Goal: Task Accomplishment & Management: Manage account settings

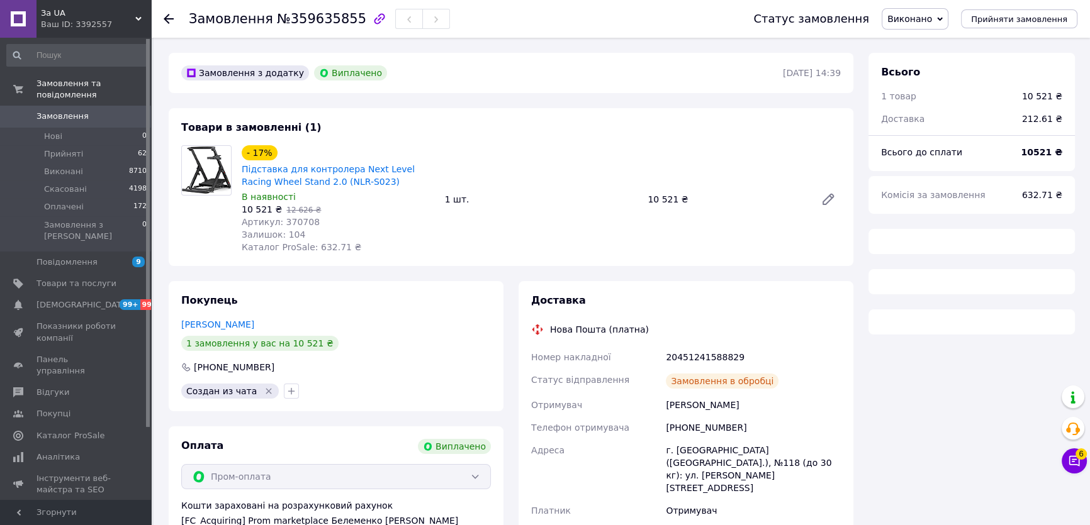
drag, startPoint x: 0, startPoint y: 0, endPoint x: 422, endPoint y: 79, distance: 429.5
click at [422, 79] on div "Замовлення з додатку Виплачено" at bounding box center [481, 73] width 604 height 20
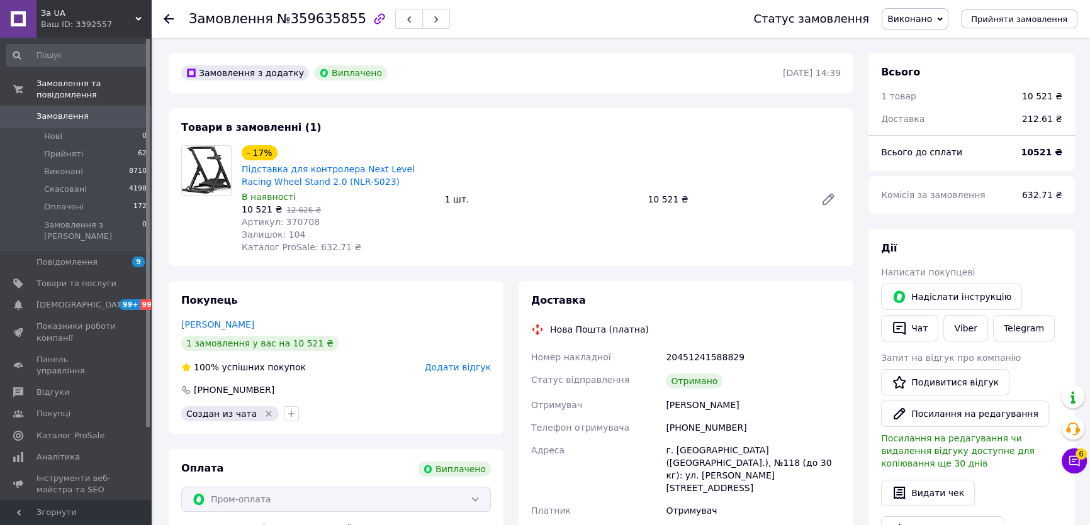
scroll to position [10, 0]
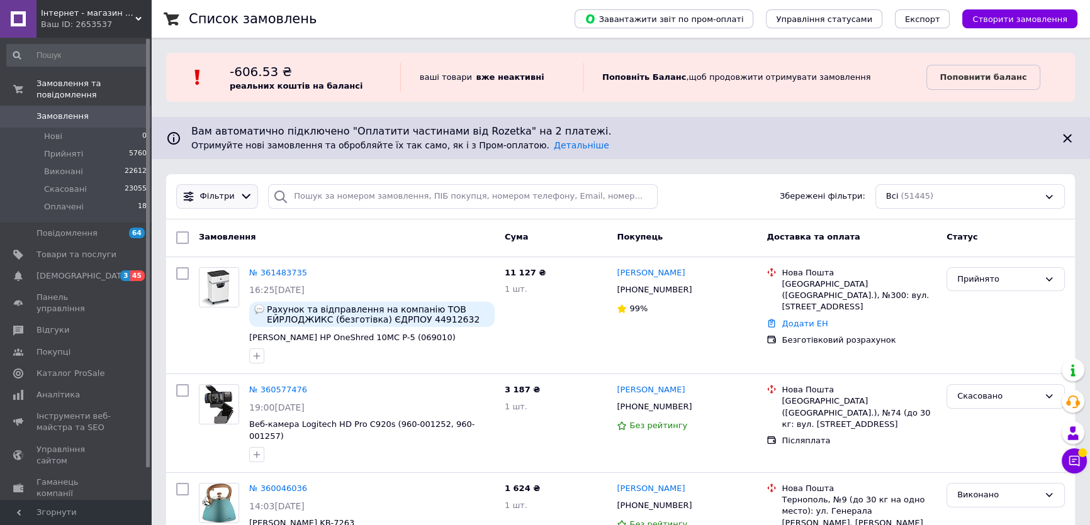
click at [211, 201] on span "Фільтри" at bounding box center [217, 197] width 35 height 12
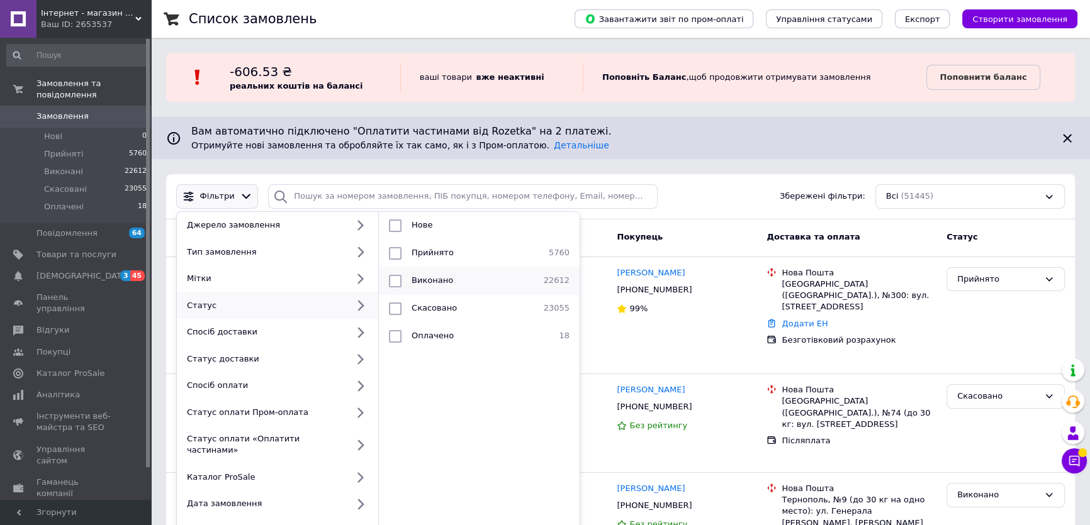
click at [404, 280] on div at bounding box center [395, 281] width 23 height 13
checkbox input "true"
click at [435, 291] on li "Оплачені" at bounding box center [479, 281] width 201 height 28
checkbox input "true"
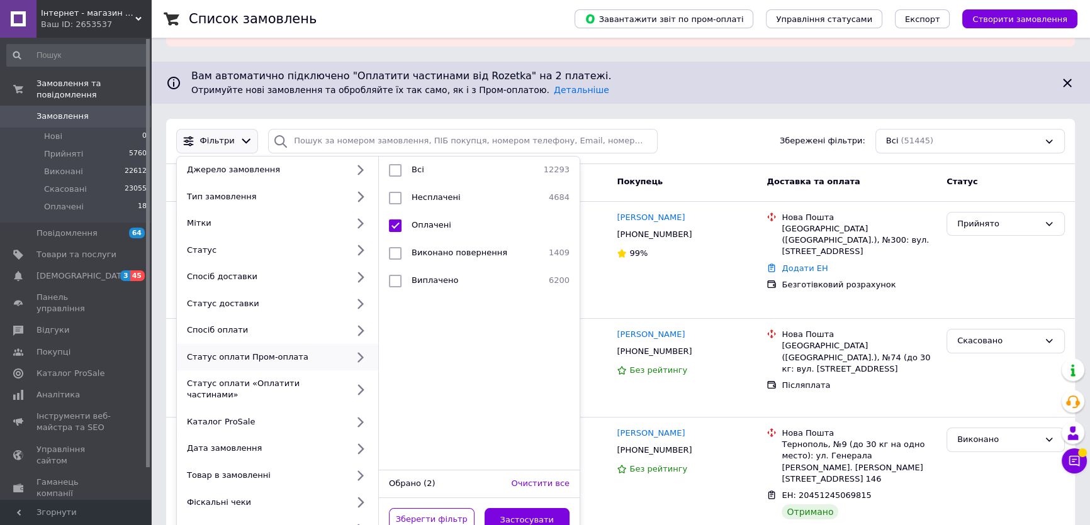
scroll to position [171, 0]
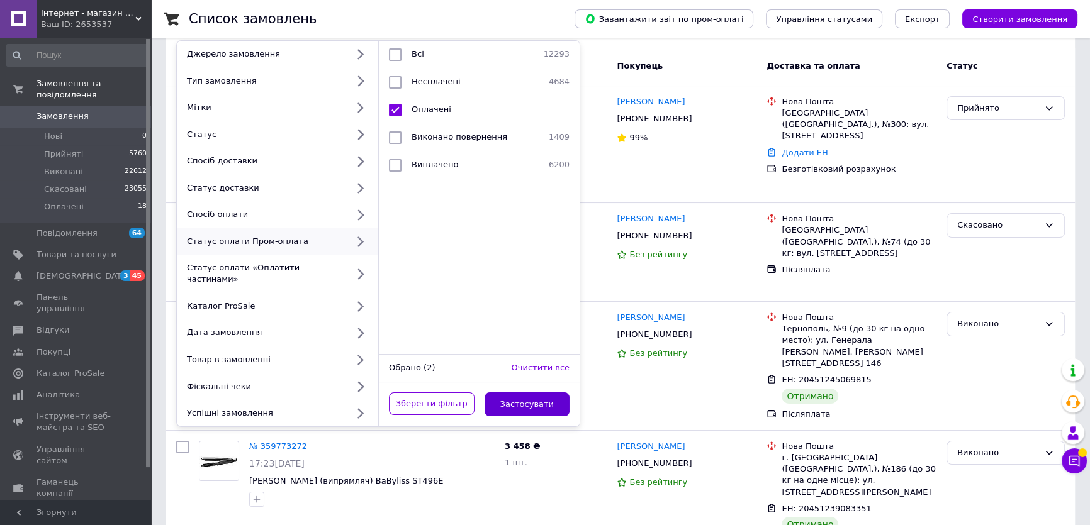
click at [510, 398] on button "Застосувати" at bounding box center [527, 405] width 86 height 25
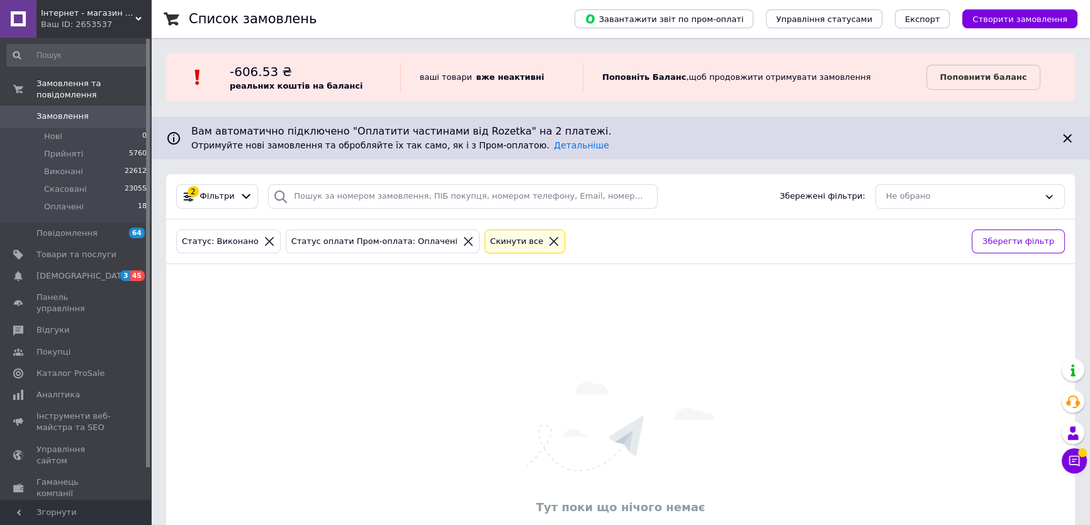
scroll to position [57, 0]
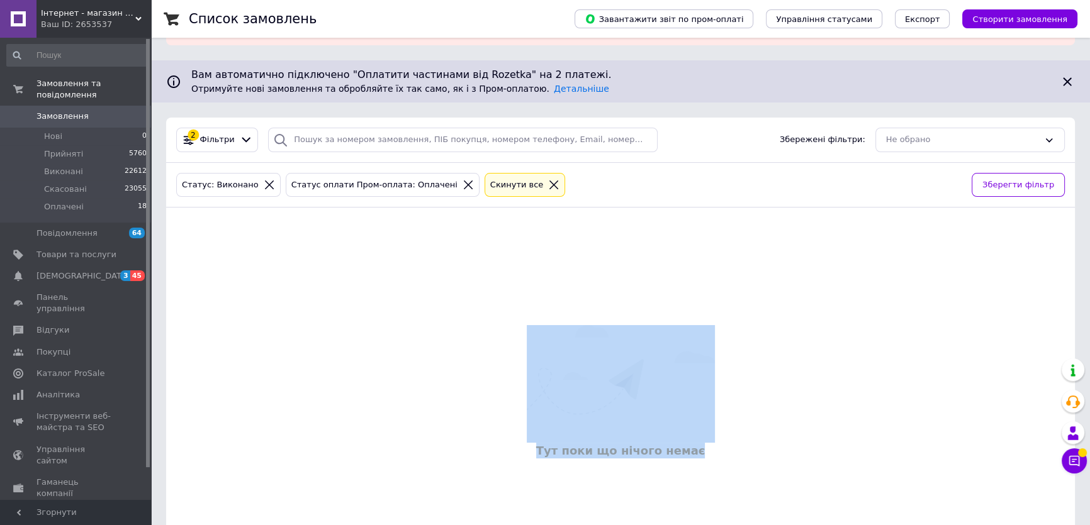
drag, startPoint x: 531, startPoint y: 436, endPoint x: 729, endPoint y: 454, distance: 199.0
click at [729, 454] on div "Тут поки що нічого немає" at bounding box center [620, 393] width 908 height 346
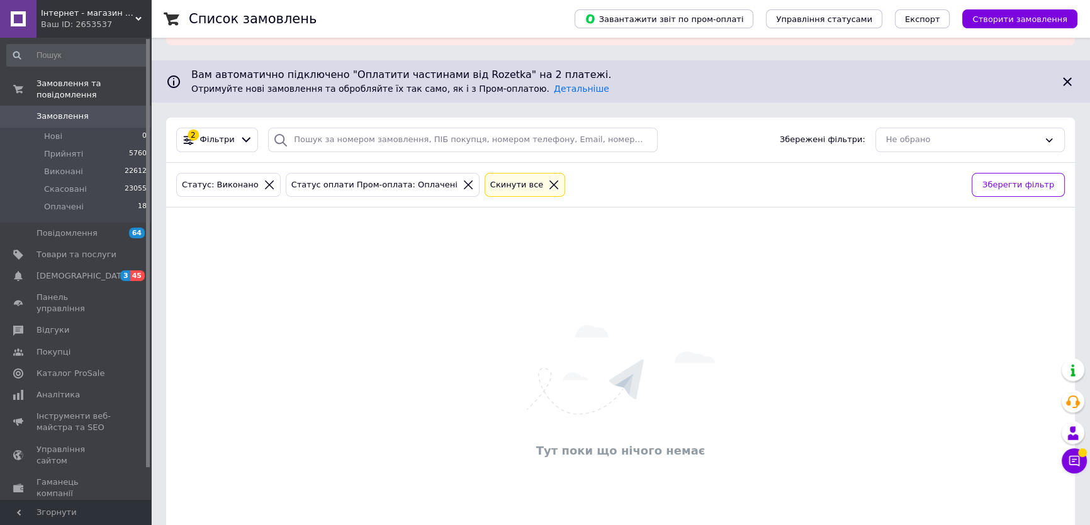
click at [462, 188] on icon at bounding box center [467, 184] width 11 height 11
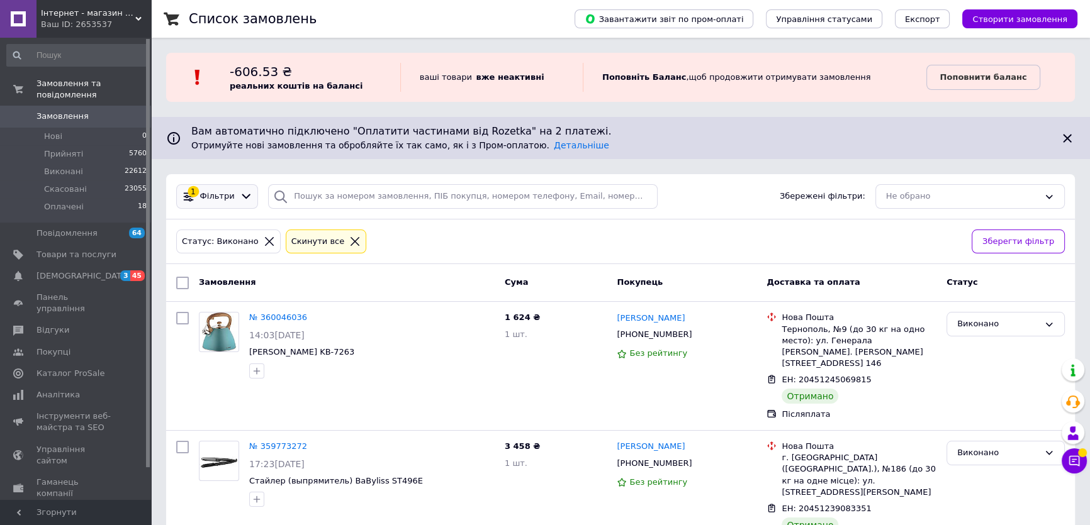
click at [199, 195] on div "Фільтри" at bounding box center [218, 197] width 40 height 12
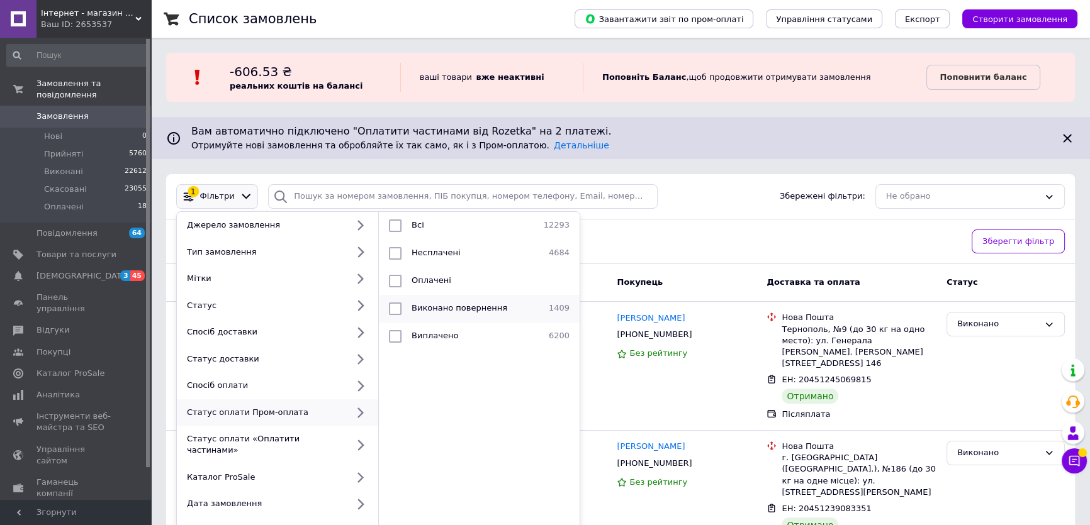
click at [452, 305] on span "Виконано повернення" at bounding box center [459, 307] width 96 height 9
checkbox input "true"
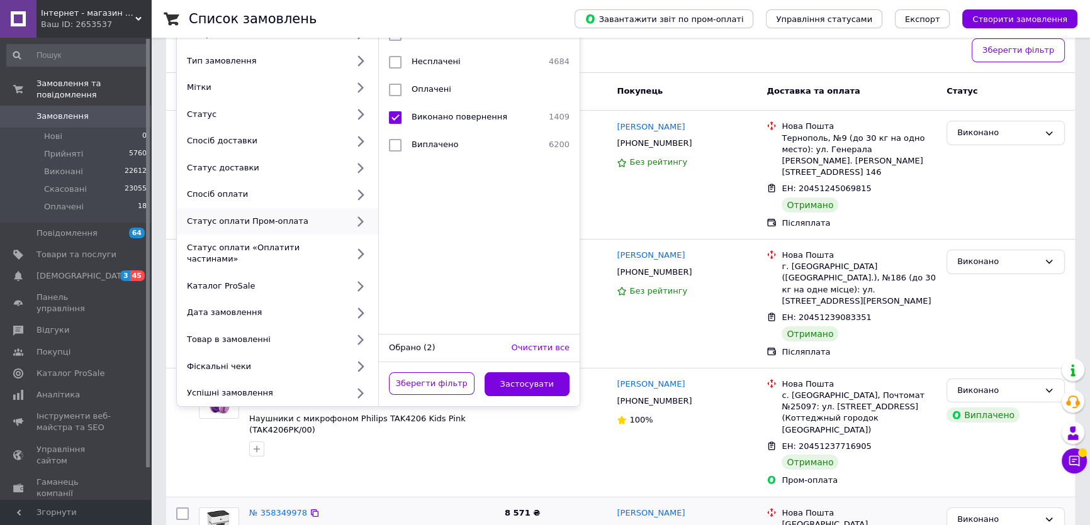
scroll to position [228, 0]
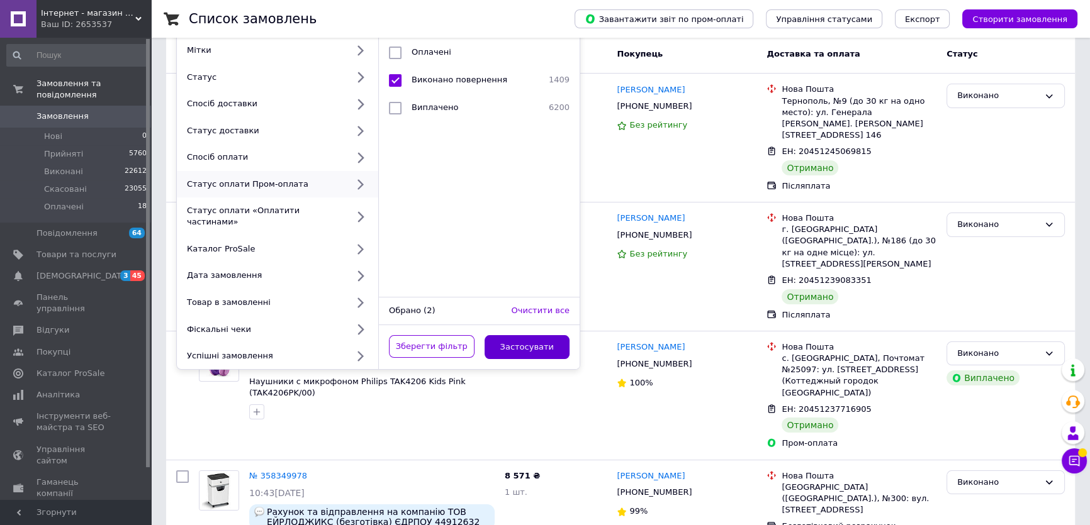
click at [542, 335] on button "Застосувати" at bounding box center [527, 347] width 86 height 25
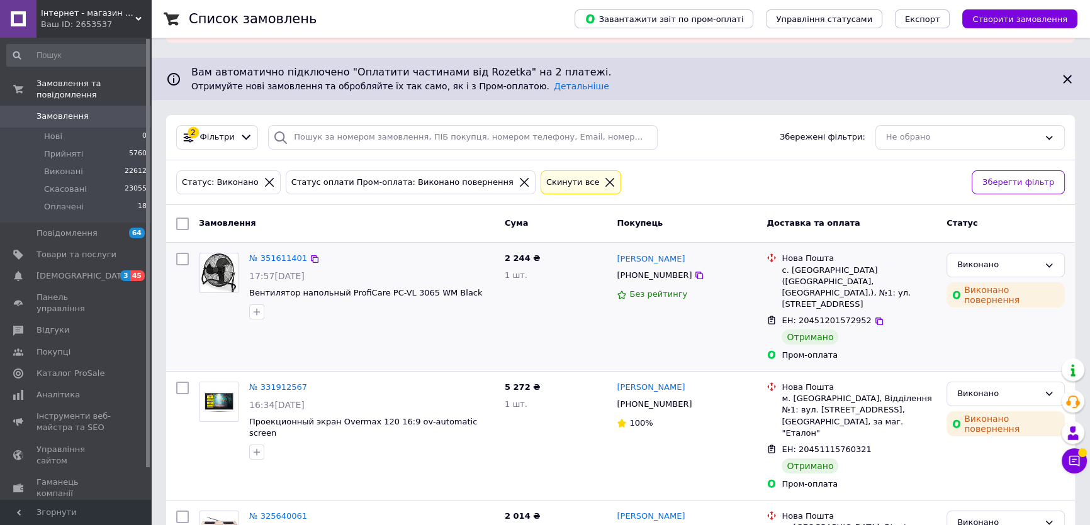
scroll to position [114, 0]
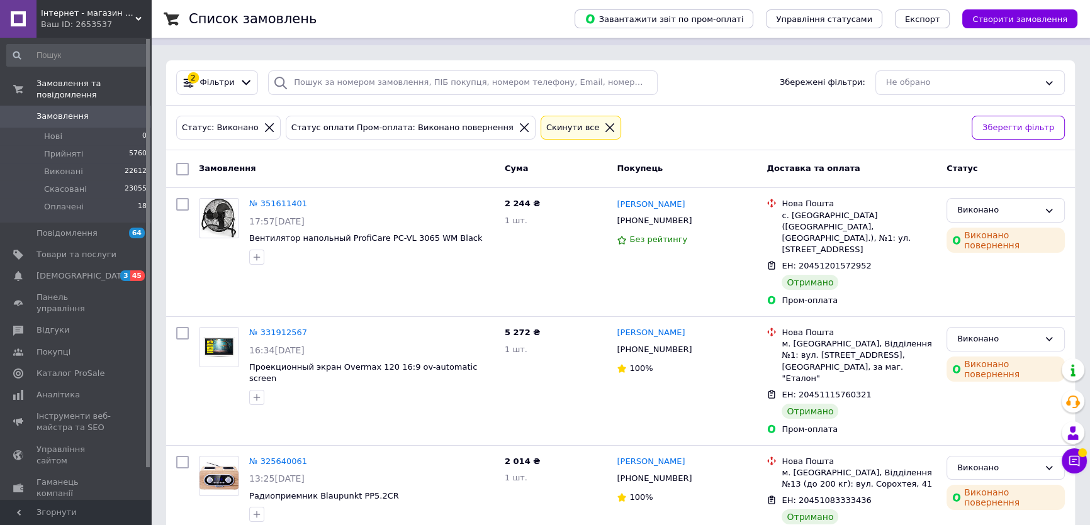
click at [52, 21] on div "Ваш ID: 2653537" at bounding box center [96, 24] width 110 height 11
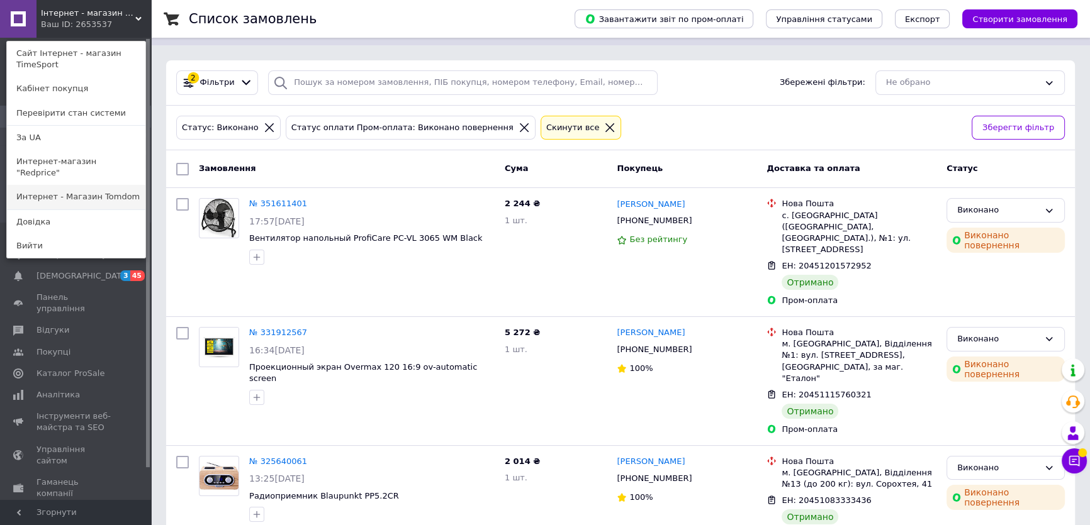
click at [81, 191] on link "Интернет - Магазин Tomdom" at bounding box center [76, 197] width 138 height 24
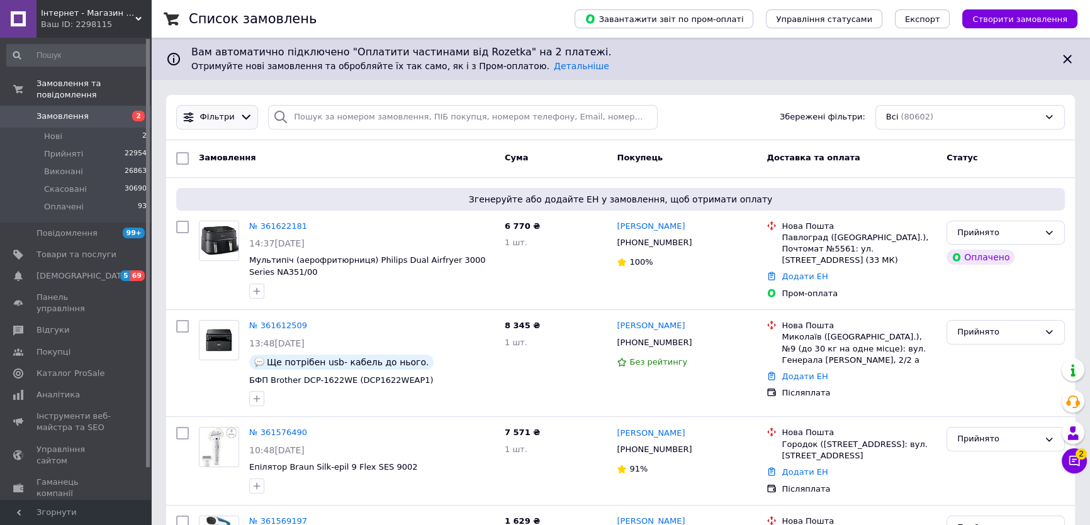
click at [209, 120] on span "Фільтри" at bounding box center [217, 117] width 35 height 12
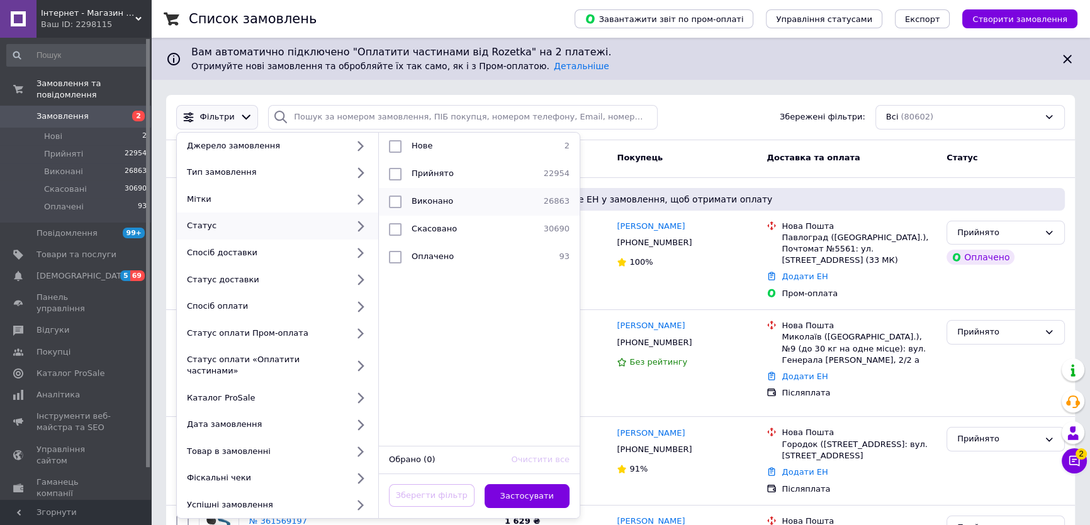
click at [412, 206] on span "Виконано" at bounding box center [432, 200] width 42 height 9
checkbox input "true"
click at [420, 197] on span "Оплачені" at bounding box center [431, 200] width 40 height 9
checkbox input "true"
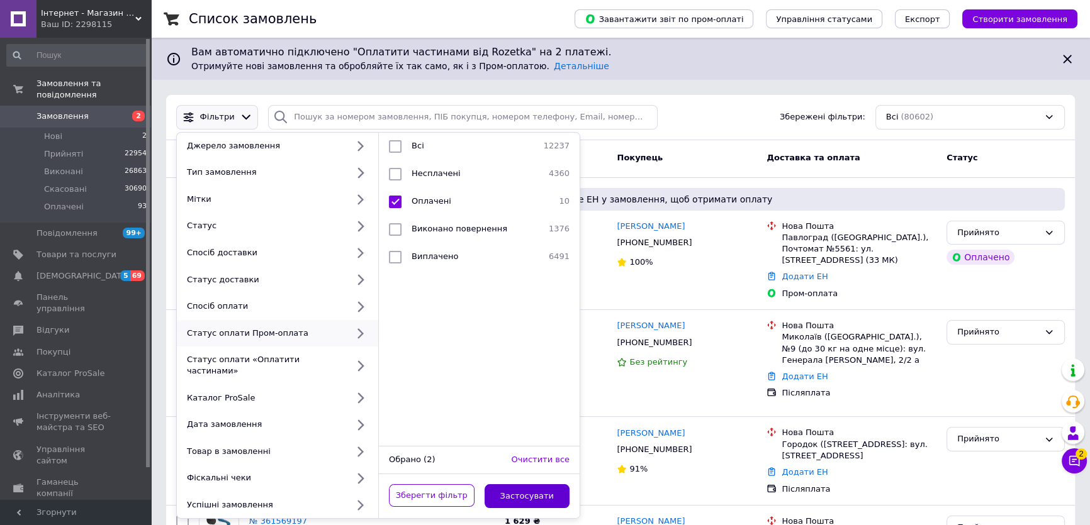
click at [545, 484] on button "Застосувати" at bounding box center [527, 496] width 86 height 25
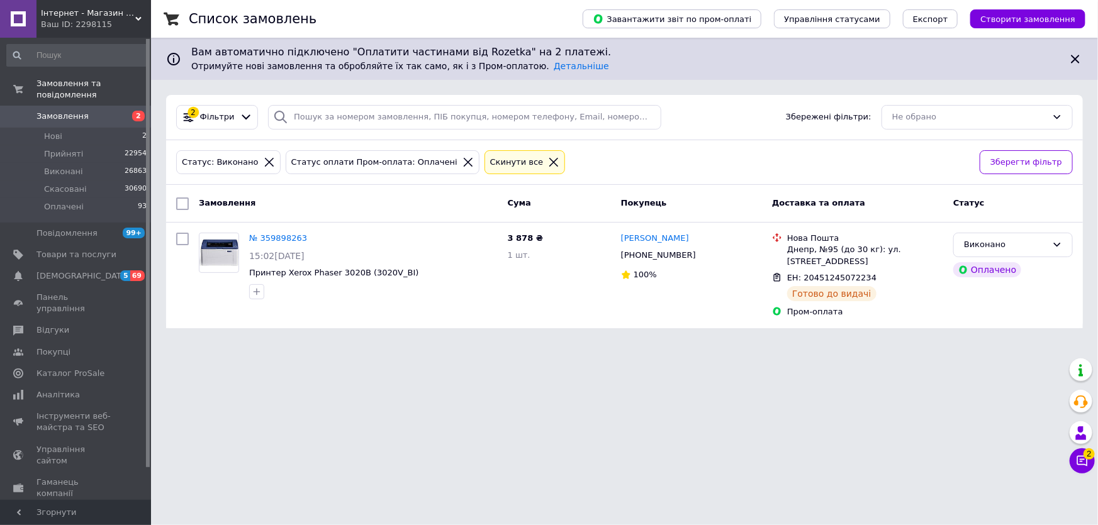
click at [462, 164] on icon at bounding box center [467, 162] width 11 height 11
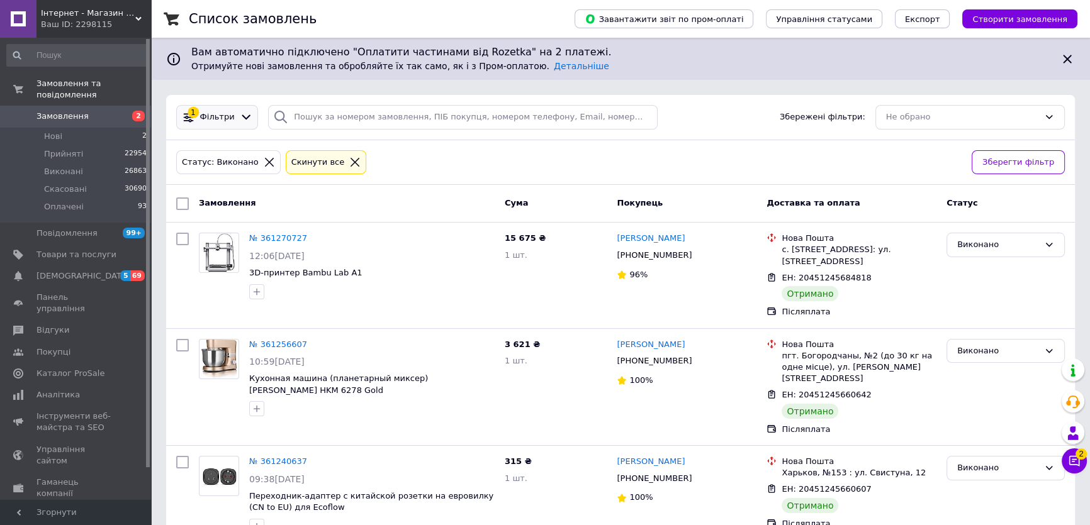
click at [211, 125] on div "1 Фільтри" at bounding box center [217, 117] width 82 height 25
click at [213, 118] on span "Фільтри" at bounding box center [217, 117] width 35 height 12
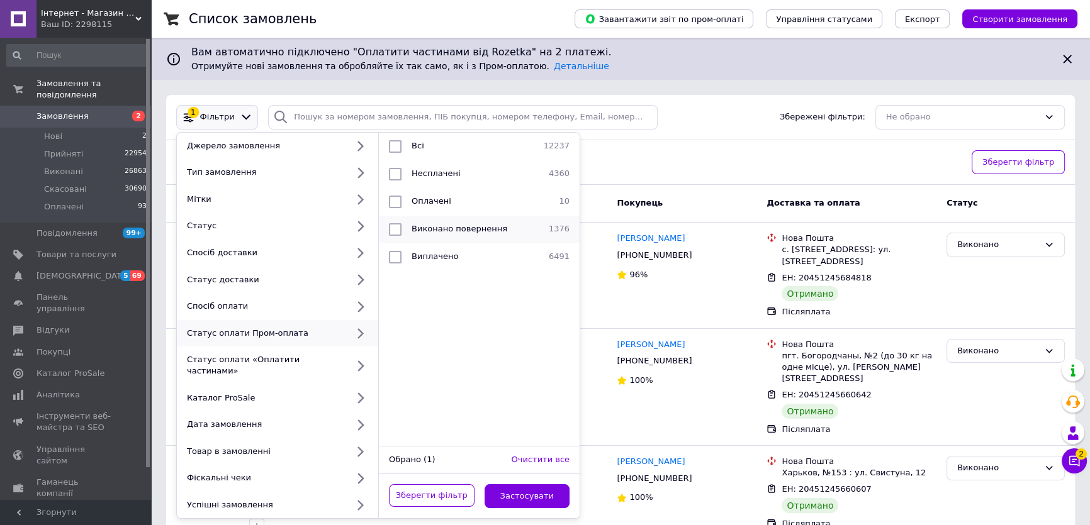
click at [409, 229] on div "Виконано повернення" at bounding box center [474, 229] width 137 height 13
checkbox input "true"
click at [503, 487] on button "Застосувати" at bounding box center [527, 496] width 86 height 25
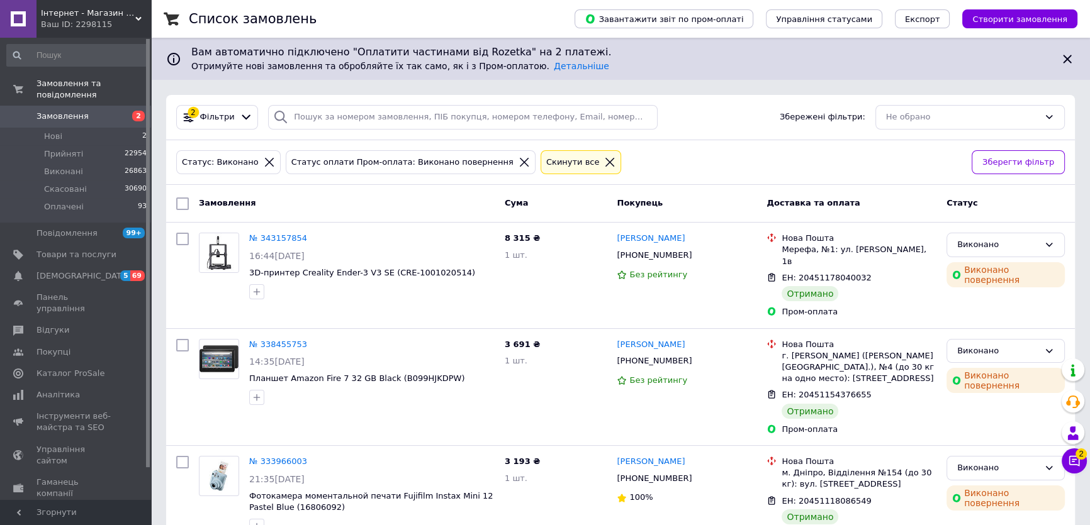
click at [103, 23] on div "Ваш ID: 2298115" at bounding box center [96, 24] width 110 height 11
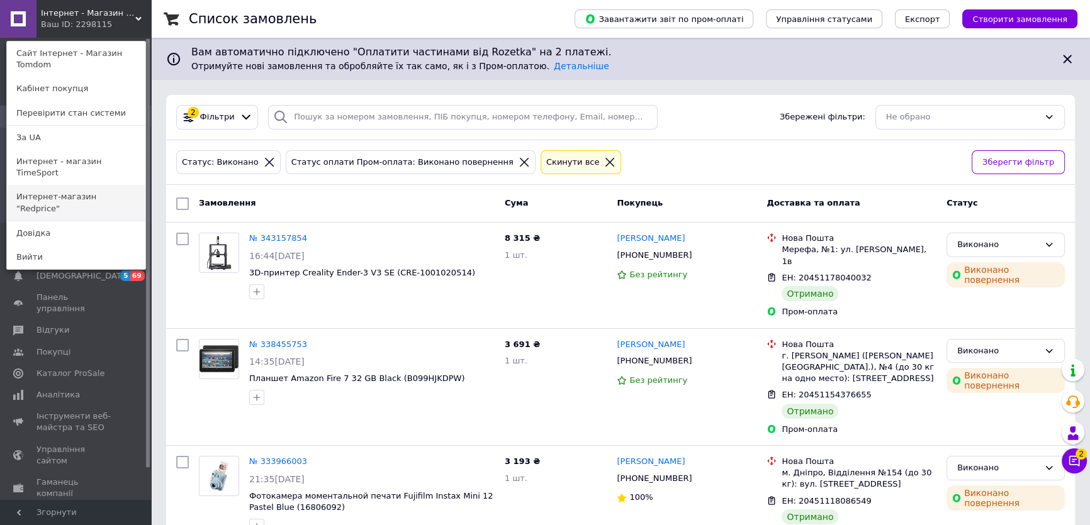
click at [74, 185] on link "Интернет-магазин "Redprice"" at bounding box center [76, 202] width 138 height 35
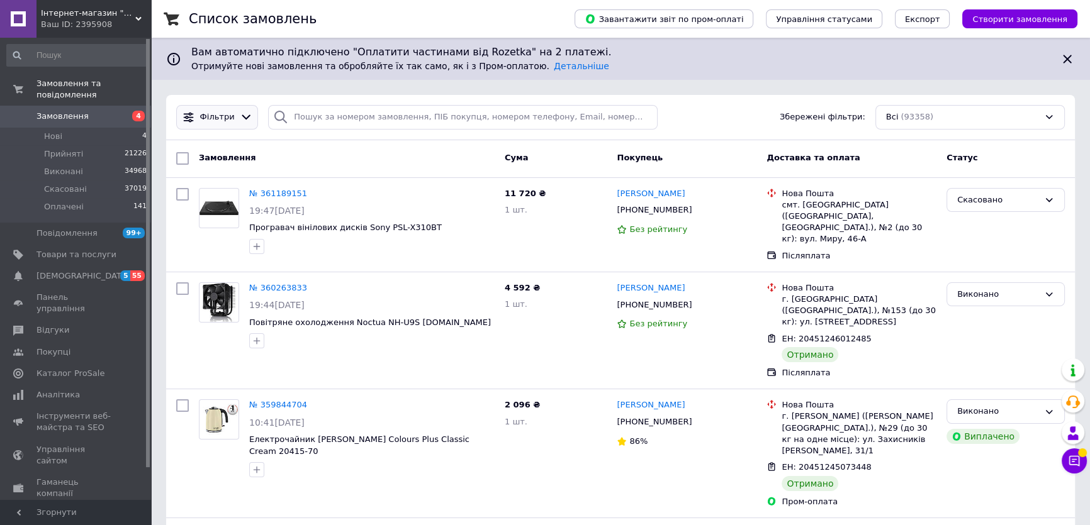
click at [204, 120] on span "Фільтри" at bounding box center [217, 117] width 35 height 12
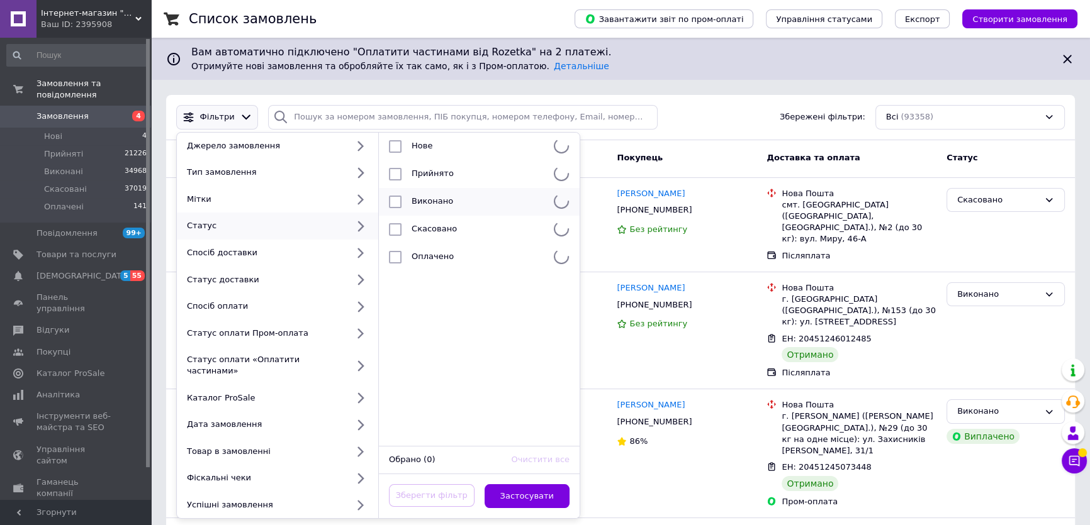
click at [403, 206] on div at bounding box center [395, 202] width 23 height 13
checkbox input "true"
click at [408, 197] on div "Оплачені" at bounding box center [477, 202] width 142 height 13
checkbox input "true"
click at [494, 489] on button "Застосувати" at bounding box center [527, 496] width 86 height 25
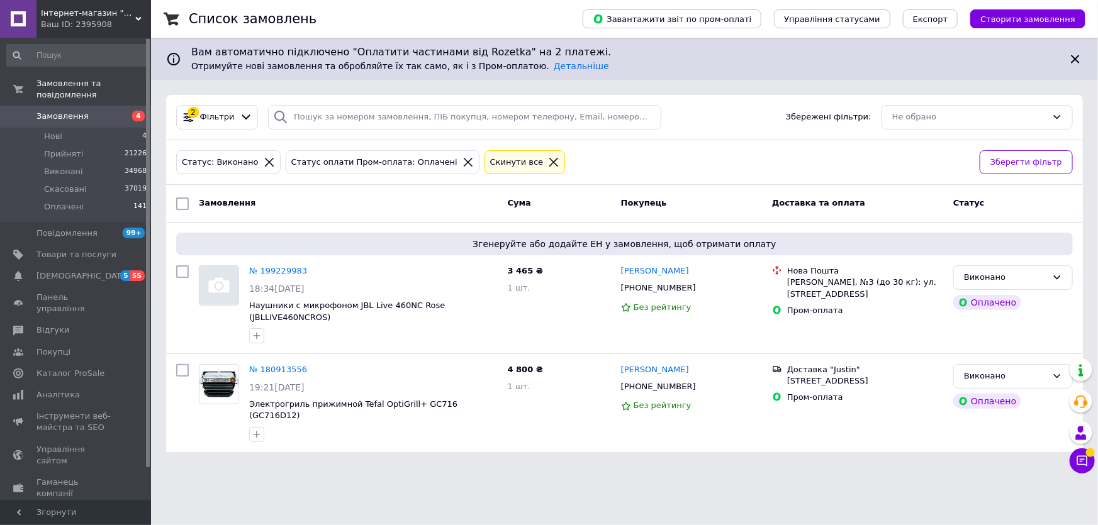
click at [462, 162] on icon at bounding box center [467, 162] width 11 height 11
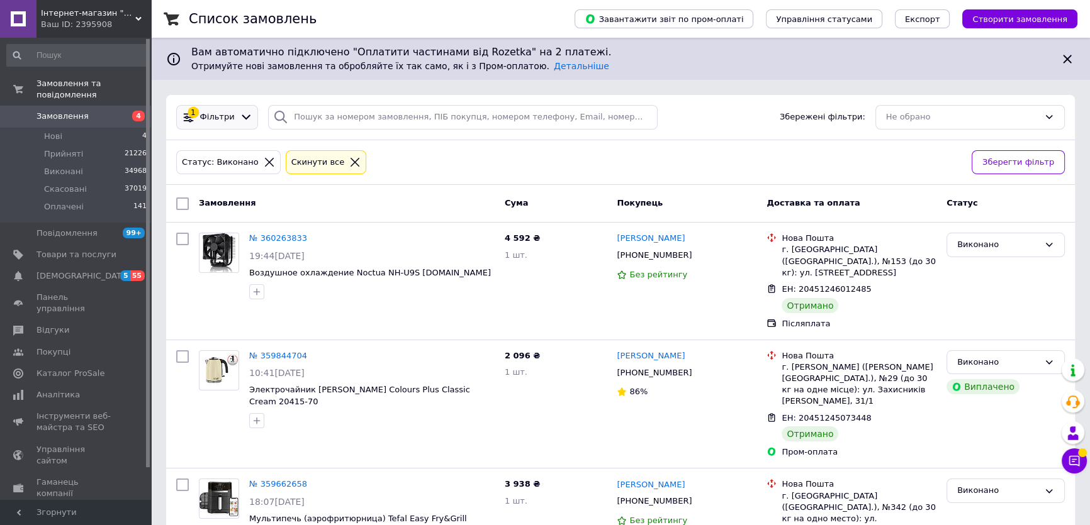
click at [237, 113] on div at bounding box center [246, 117] width 18 height 13
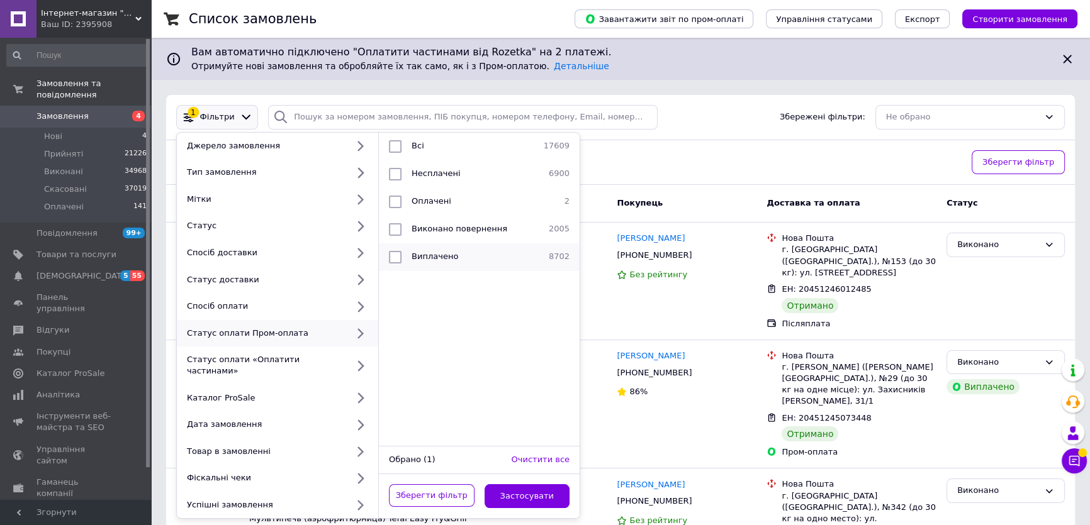
click at [433, 229] on span "Виконано повернення" at bounding box center [459, 228] width 96 height 9
checkbox input "true"
click at [496, 484] on button "Застосувати" at bounding box center [527, 496] width 86 height 25
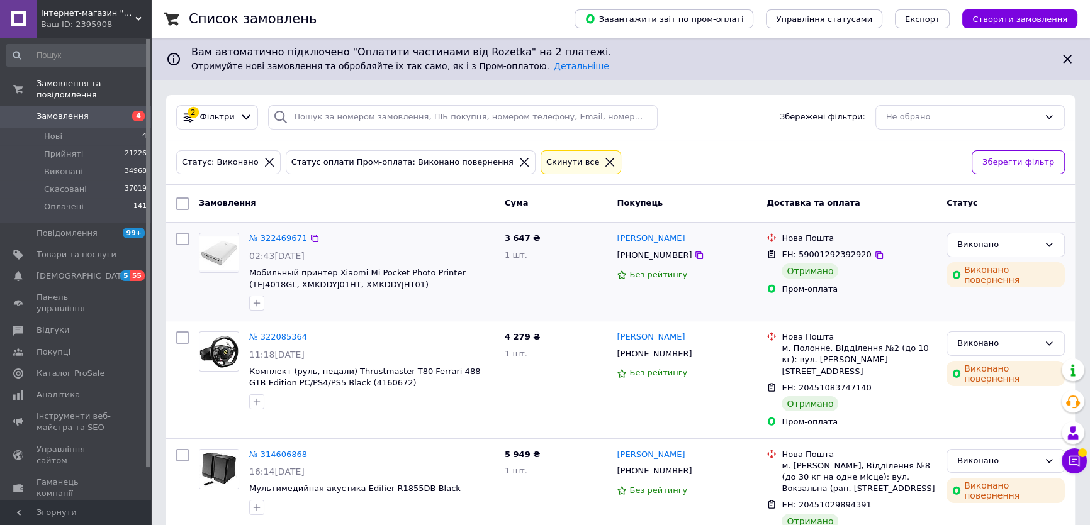
drag, startPoint x: 274, startPoint y: 257, endPoint x: 314, endPoint y: 260, distance: 40.4
click at [304, 260] on span "02:43[DATE]" at bounding box center [276, 256] width 55 height 10
drag, startPoint x: 275, startPoint y: 354, endPoint x: 318, endPoint y: 355, distance: 42.8
click at [318, 355] on div "11:18[DATE]" at bounding box center [371, 355] width 245 height 13
drag, startPoint x: 274, startPoint y: 460, endPoint x: 324, endPoint y: 452, distance: 50.3
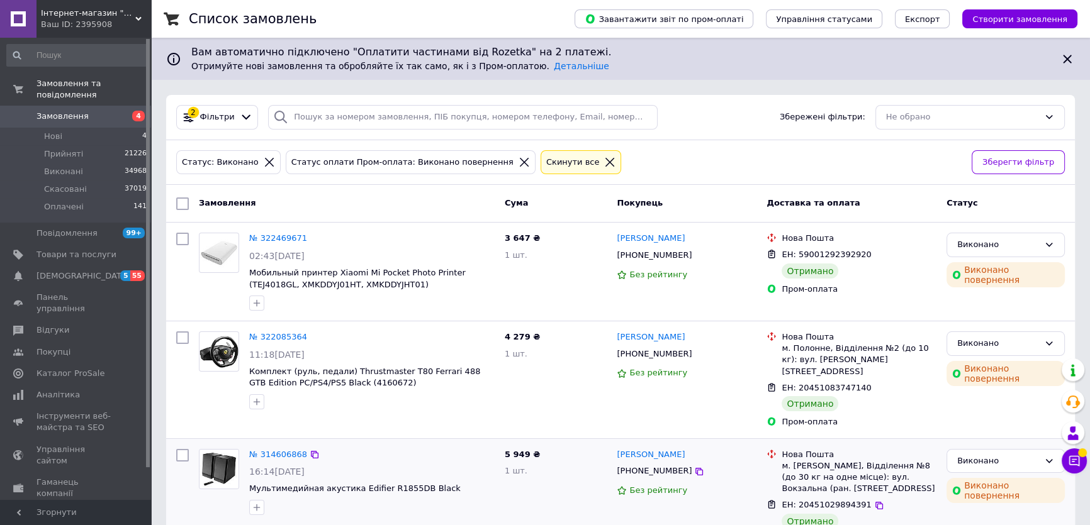
click at [324, 452] on div "№ 314606868 16:14[DATE] Мультимедийная акустика Edifier R1855DB Black" at bounding box center [371, 482] width 255 height 76
click at [69, 18] on span "Інтернет-магазин "Redprice"" at bounding box center [88, 13] width 94 height 11
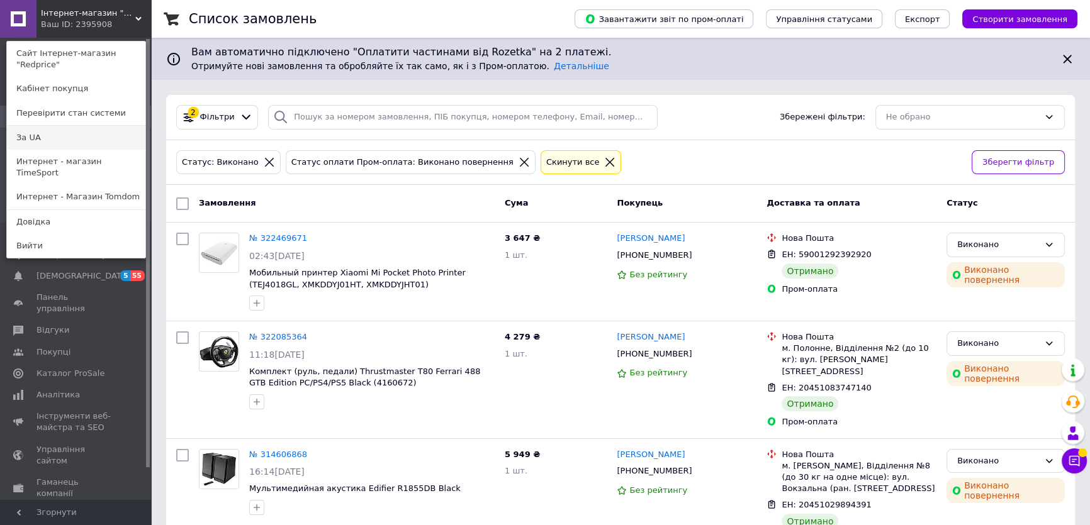
click at [75, 126] on link "За UA" at bounding box center [76, 138] width 138 height 24
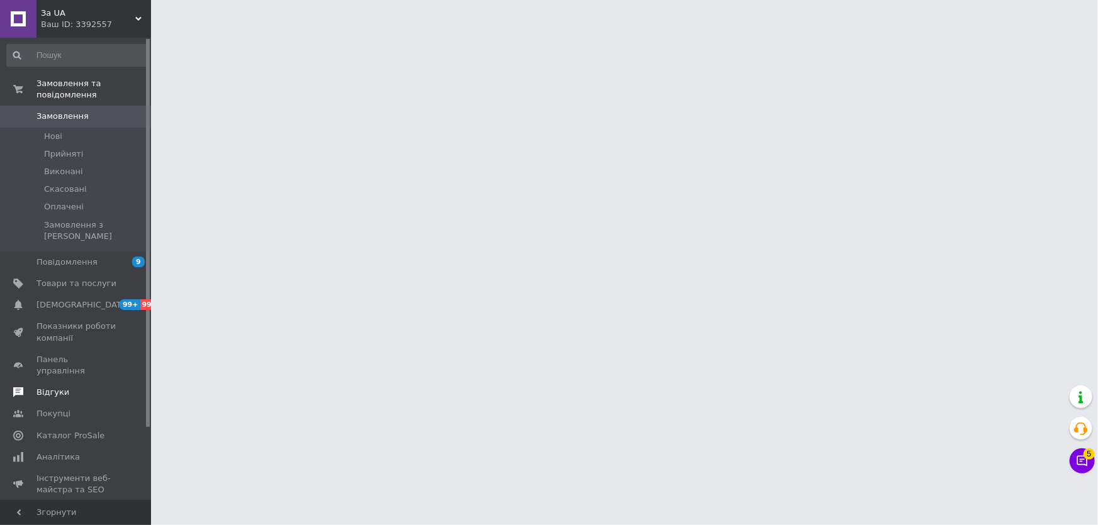
click at [64, 387] on span "Відгуки" at bounding box center [76, 392] width 80 height 11
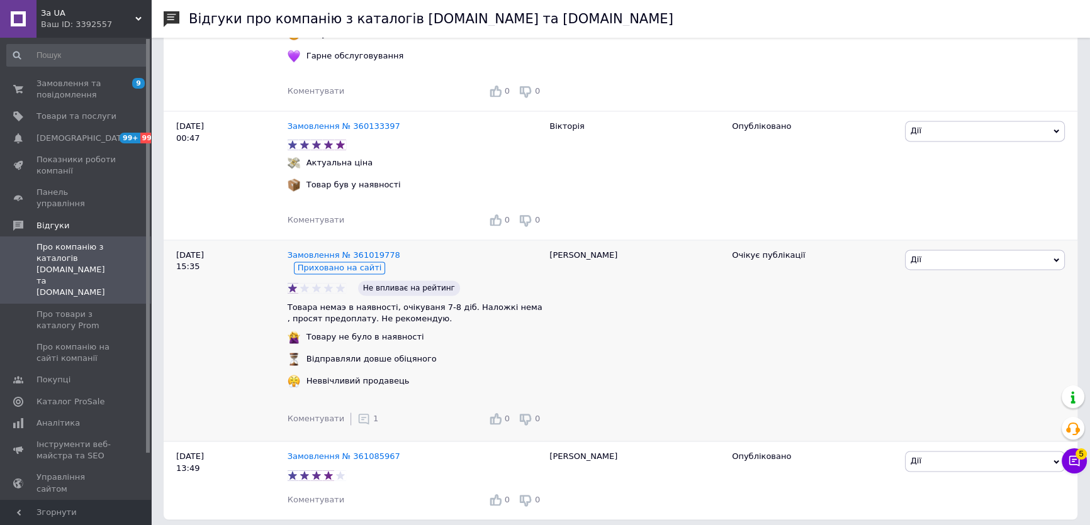
scroll to position [2428, 0]
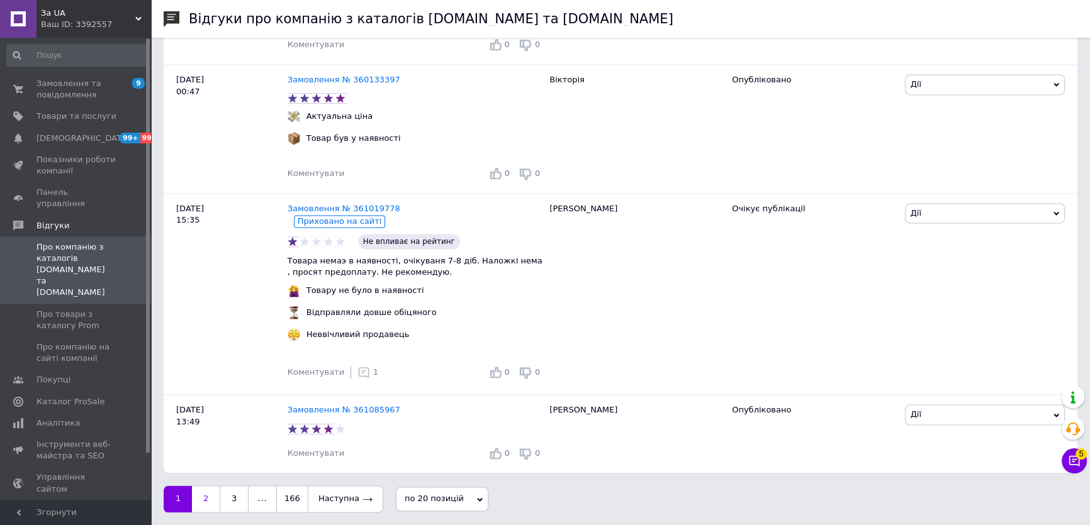
click at [199, 491] on link "2" at bounding box center [206, 499] width 28 height 26
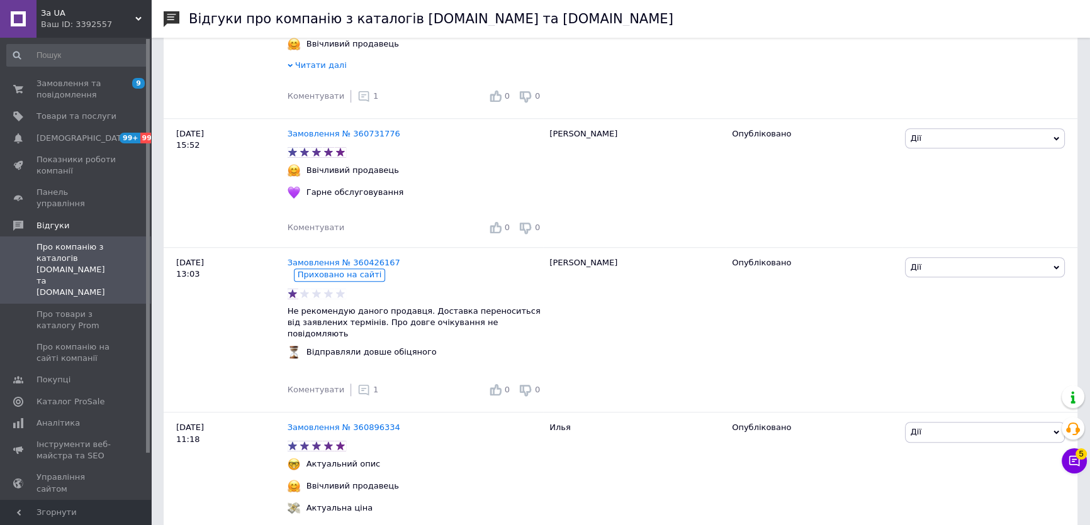
scroll to position [1258, 0]
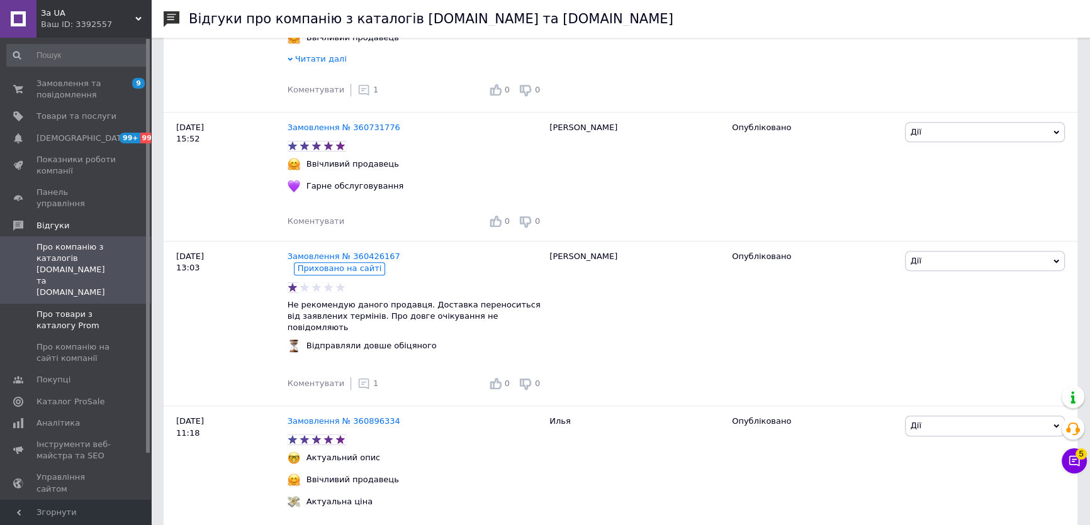
click at [79, 309] on span "Про товари з каталогу Prom" at bounding box center [76, 320] width 80 height 23
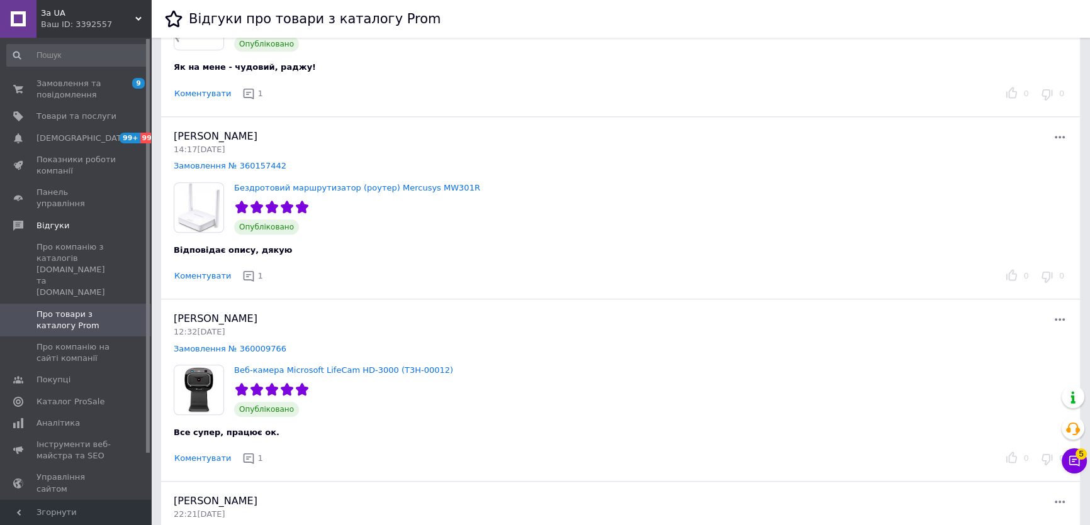
scroll to position [1201, 0]
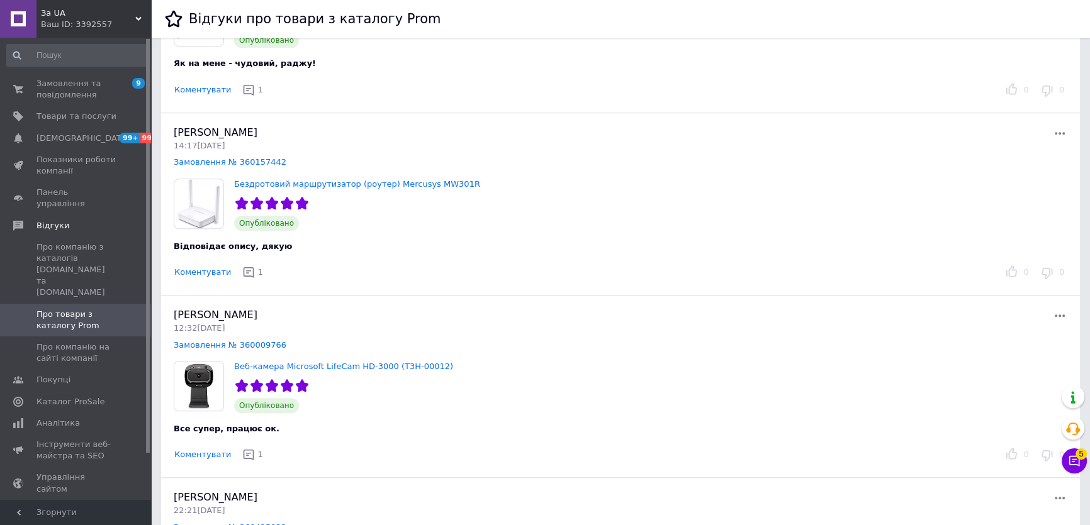
click at [113, 28] on div "Ваш ID: 3392557" at bounding box center [96, 24] width 110 height 11
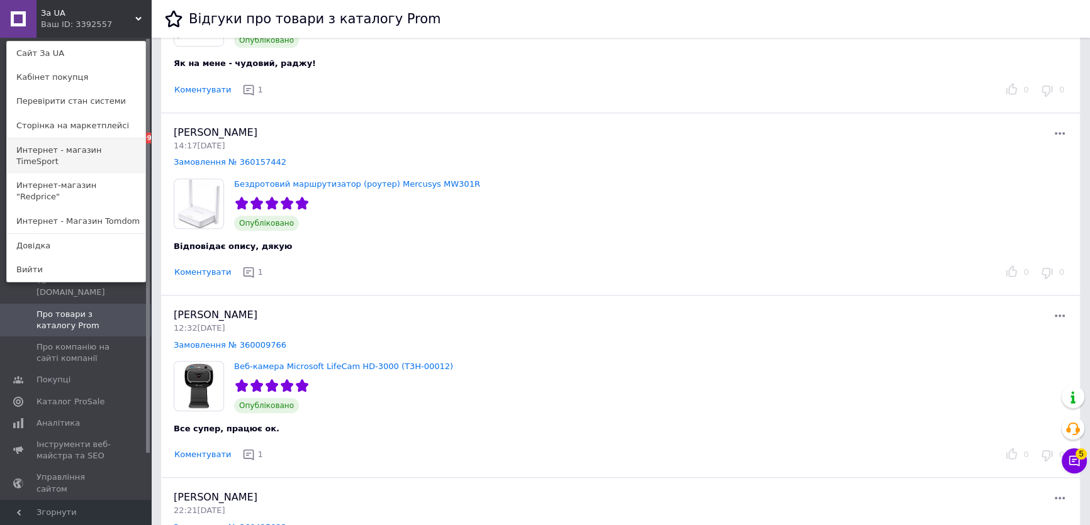
click at [108, 144] on link "Интернет - магазин TimeSport" at bounding box center [76, 155] width 138 height 35
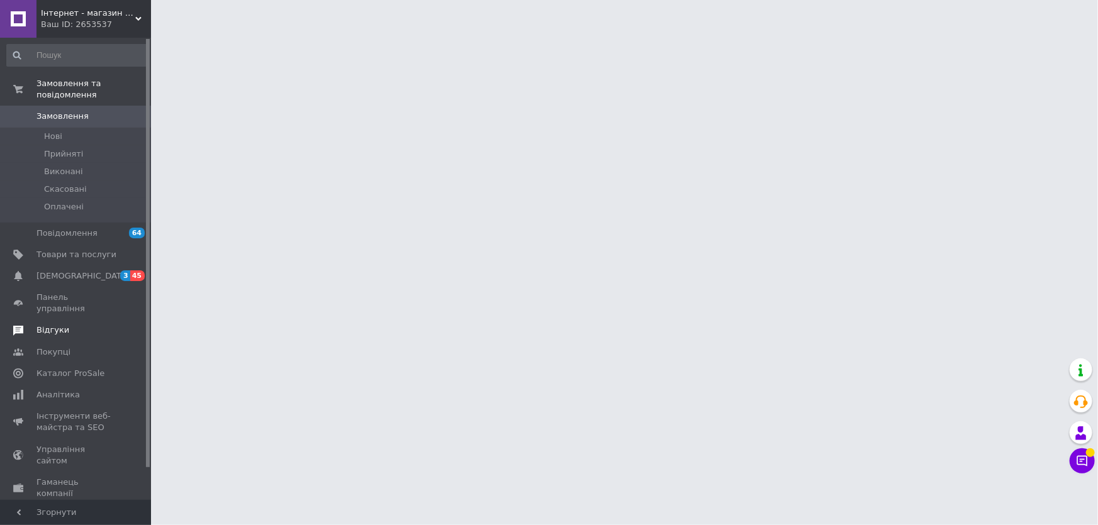
click at [58, 325] on span "Відгуки" at bounding box center [52, 330] width 33 height 11
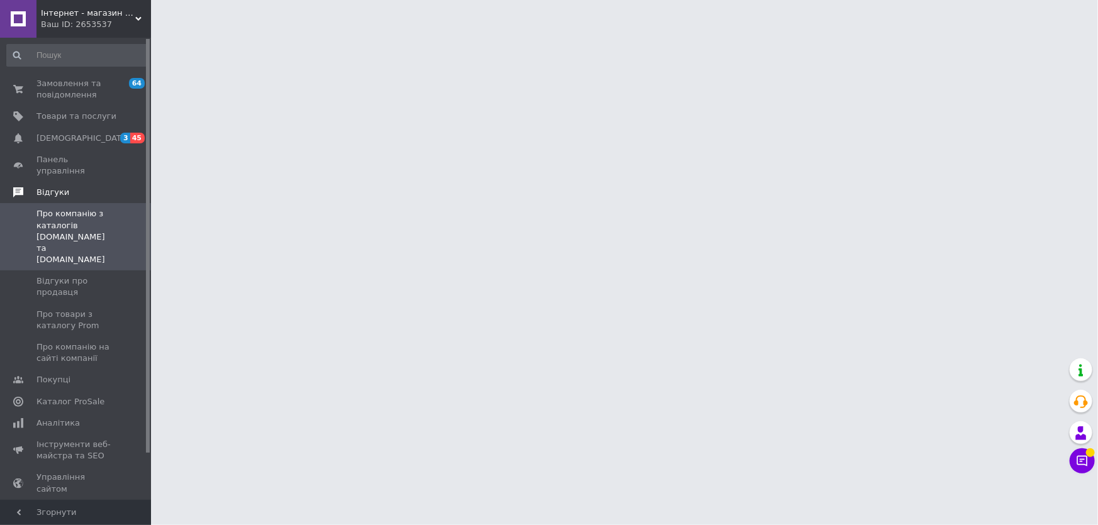
click at [58, 337] on link "Про компанію на сайті компанії" at bounding box center [77, 353] width 154 height 33
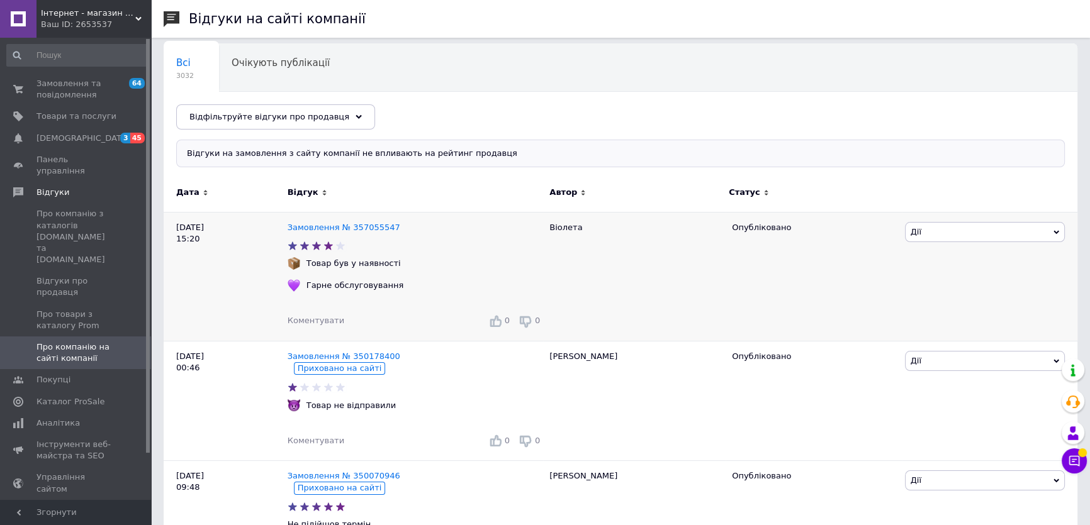
scroll to position [114, 0]
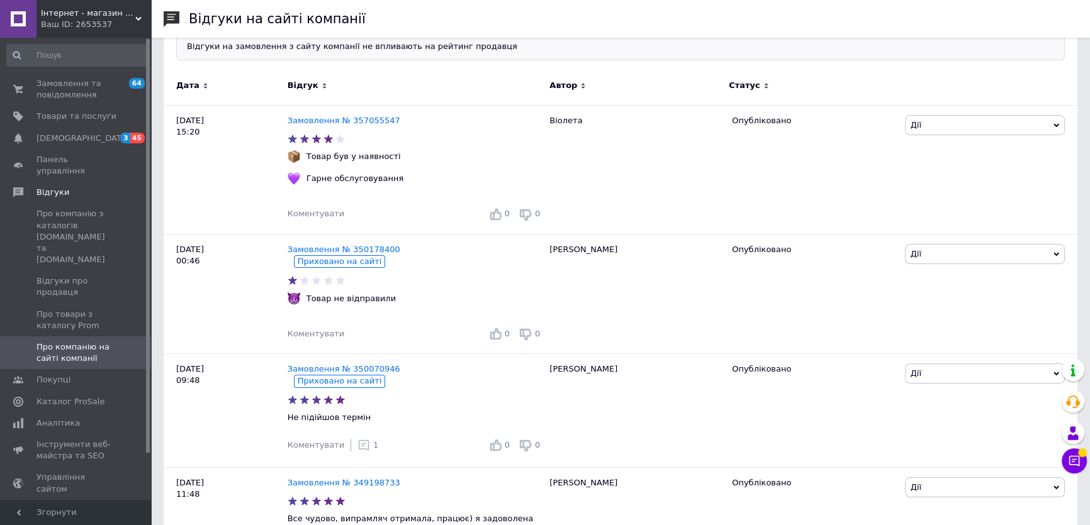
click at [70, 24] on div "Ваш ID: 2653537" at bounding box center [96, 24] width 110 height 11
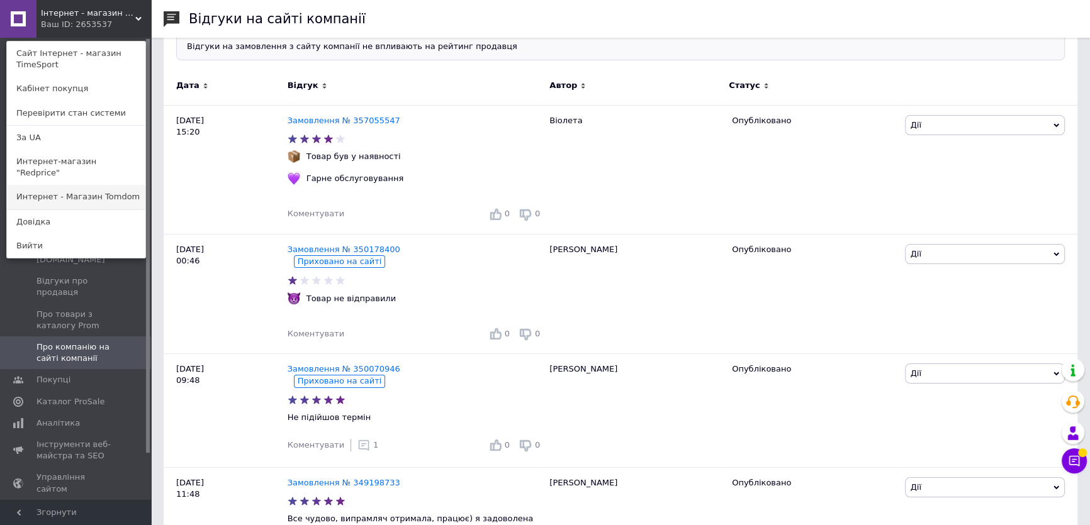
click at [82, 187] on link "Интернет - Магазин Tomdom" at bounding box center [76, 197] width 138 height 24
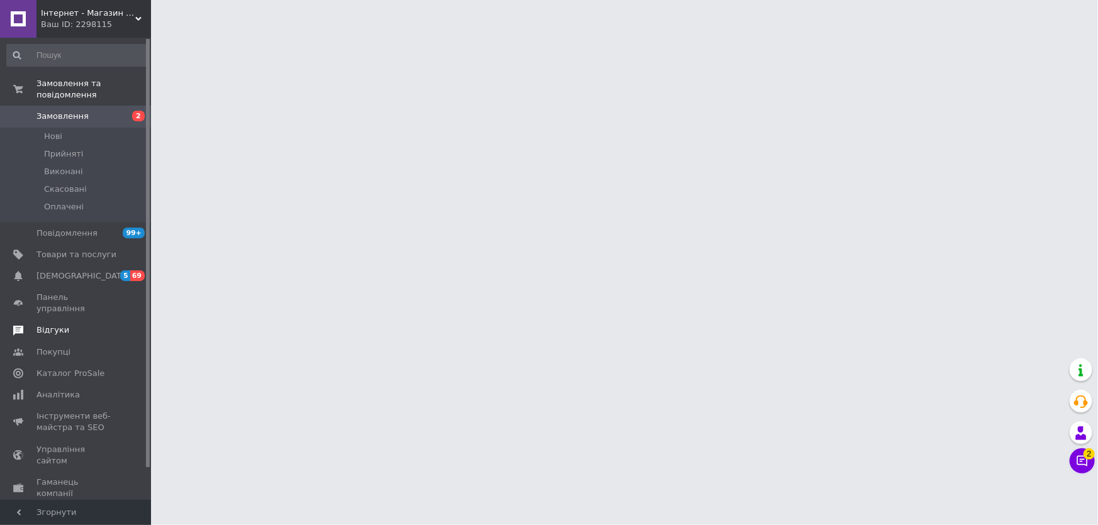
click at [79, 325] on span "Відгуки" at bounding box center [76, 330] width 80 height 11
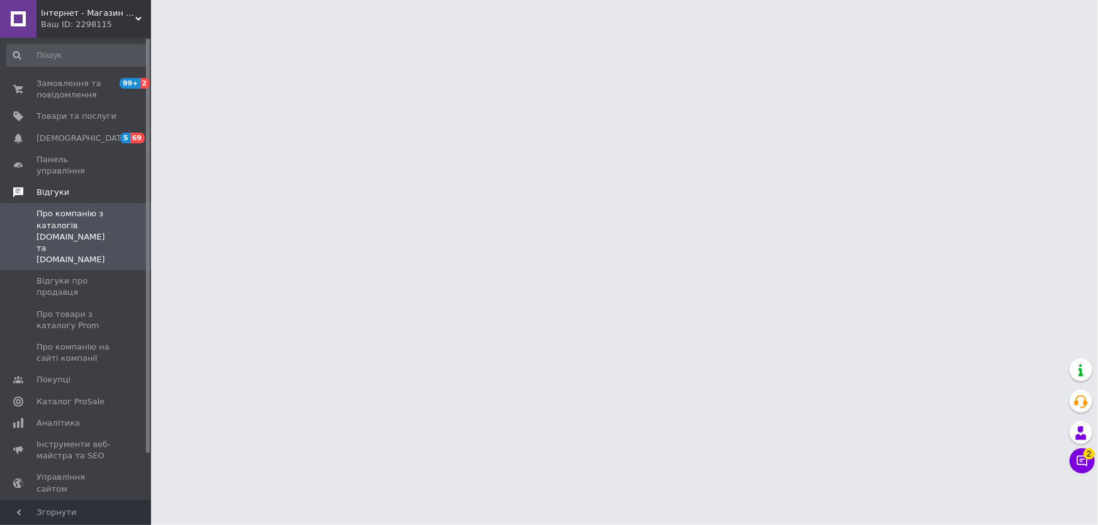
click at [79, 342] on span "Про компанію на сайті компанії" at bounding box center [76, 353] width 80 height 23
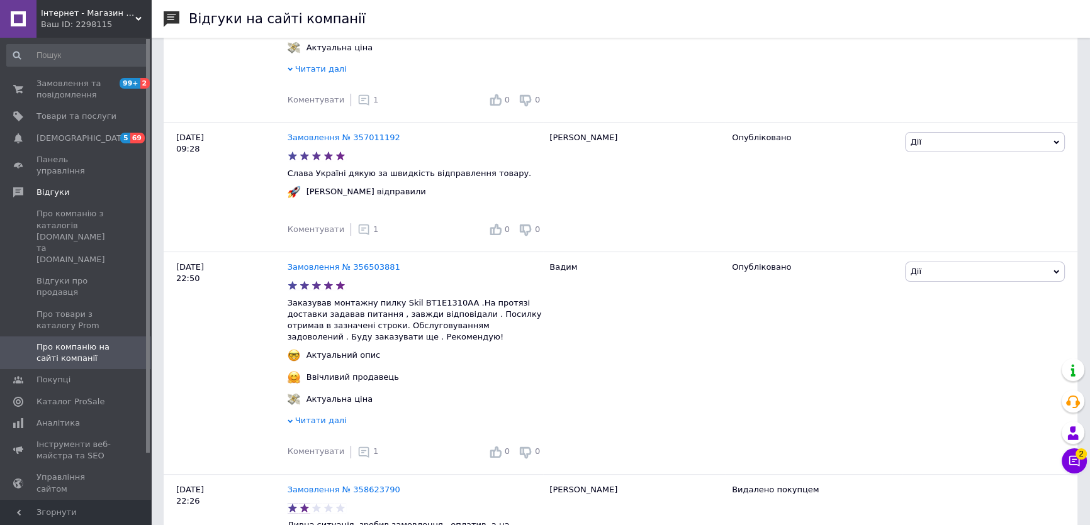
scroll to position [286, 0]
click at [89, 25] on div "Ваш ID: 2298115" at bounding box center [96, 24] width 110 height 11
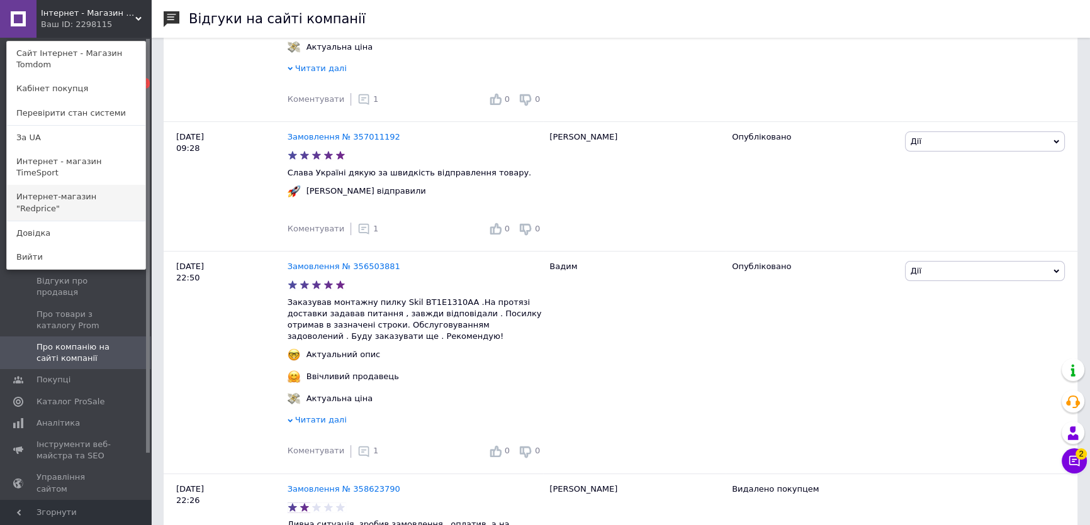
click at [101, 185] on link "Интернет-магазин "Redprice"" at bounding box center [76, 202] width 138 height 35
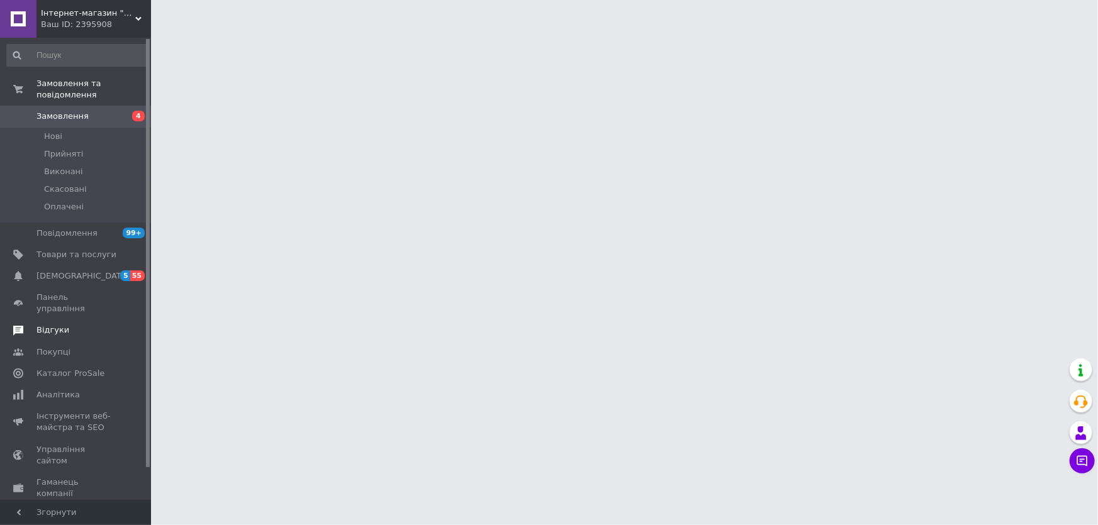
click at [68, 325] on span "Відгуки" at bounding box center [76, 330] width 80 height 11
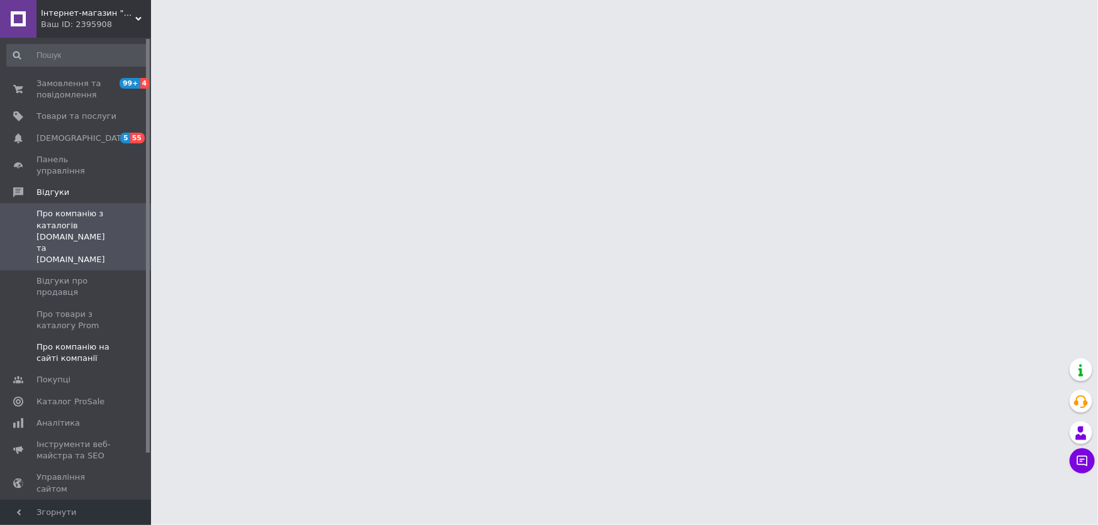
click at [68, 337] on link "Про компанію на сайті компанії" at bounding box center [77, 353] width 154 height 33
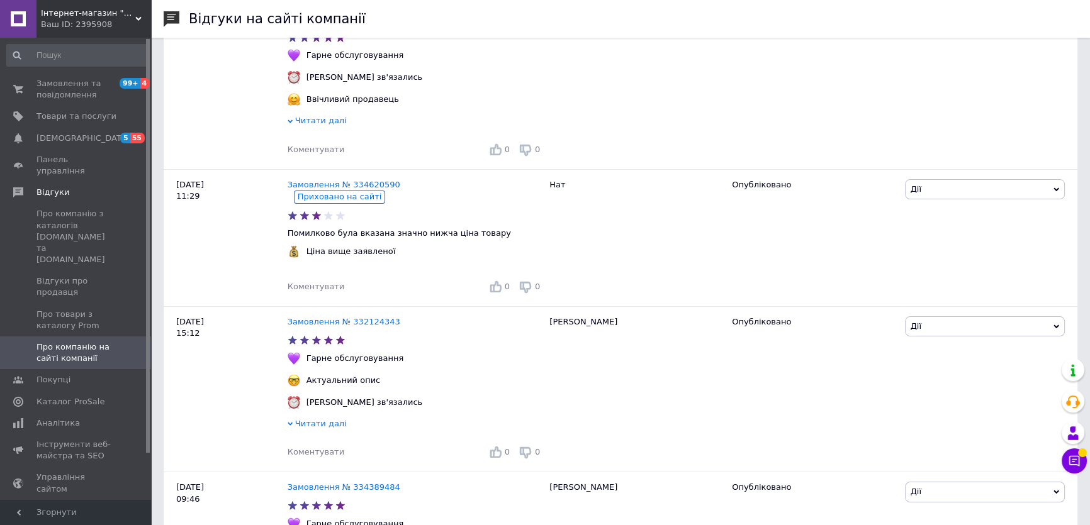
scroll to position [343, 0]
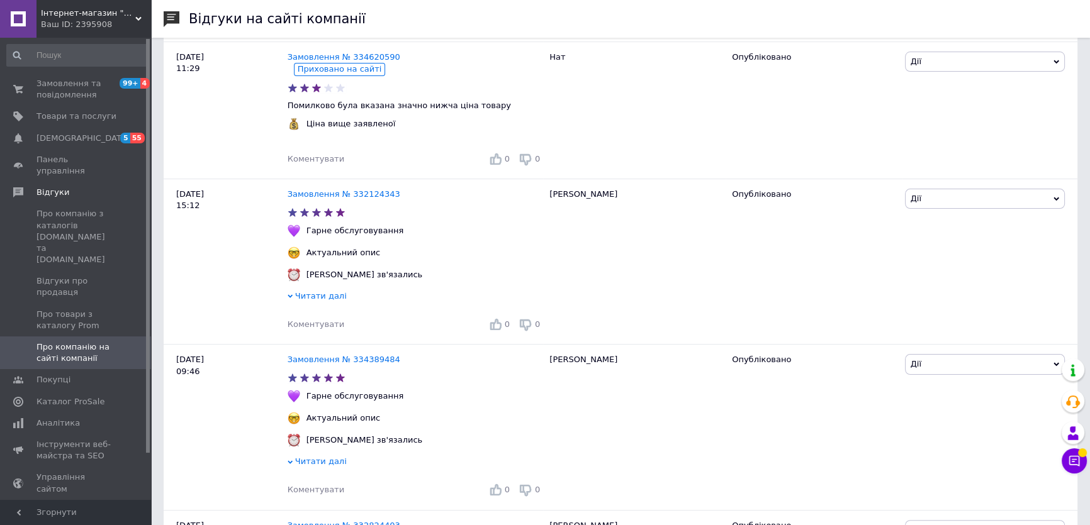
click at [108, 26] on div "Ваш ID: 2395908" at bounding box center [96, 24] width 110 height 11
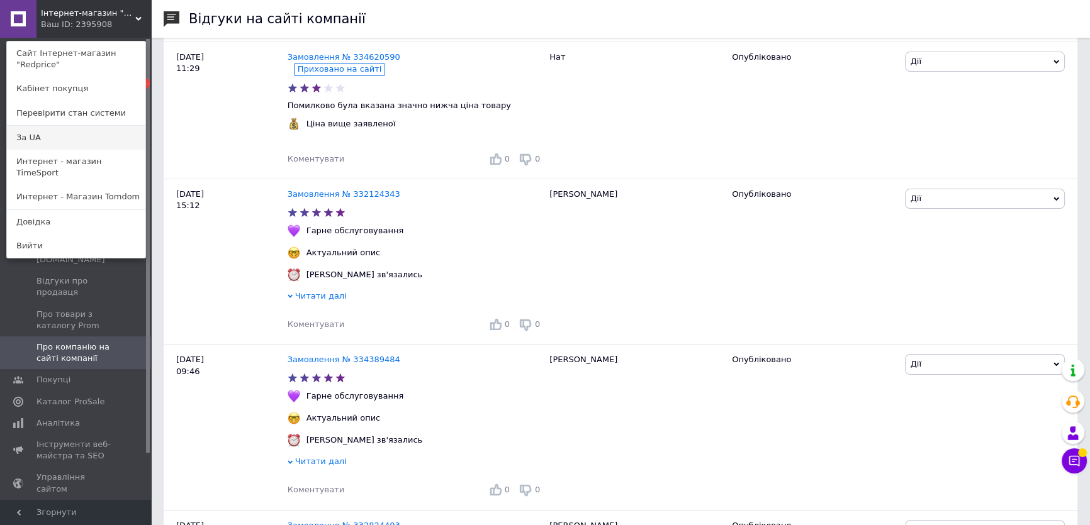
click at [67, 126] on link "За UA" at bounding box center [76, 138] width 138 height 24
